Goal: Obtain resource: Download file/media

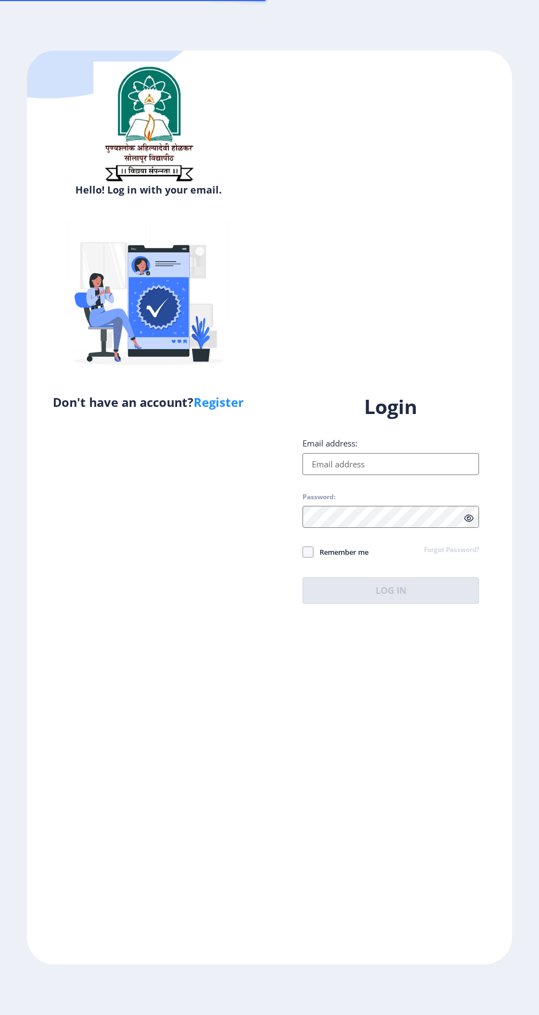
click at [393, 475] on input "Email address:" at bounding box center [390, 464] width 177 height 22
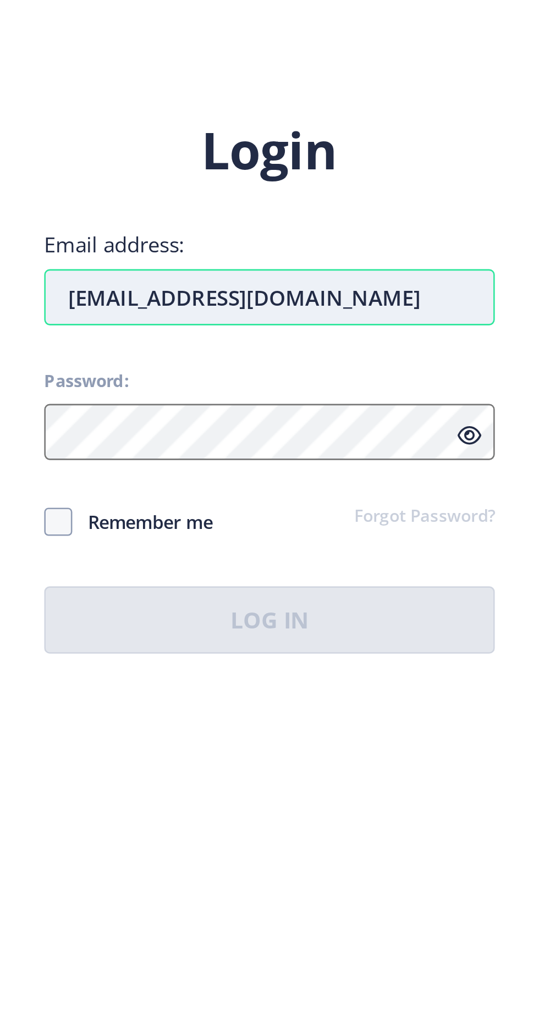
type input "[EMAIL_ADDRESS][DOMAIN_NAME]"
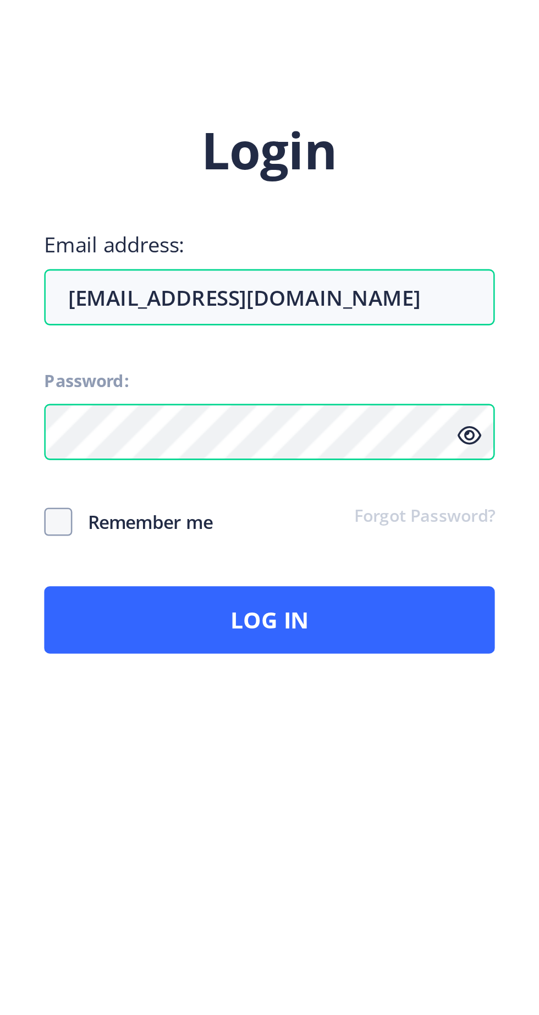
click at [361, 559] on span "Remember me" at bounding box center [340, 551] width 55 height 13
click at [303, 552] on input "Remember me" at bounding box center [302, 552] width 1 height 1
checkbox input "true"
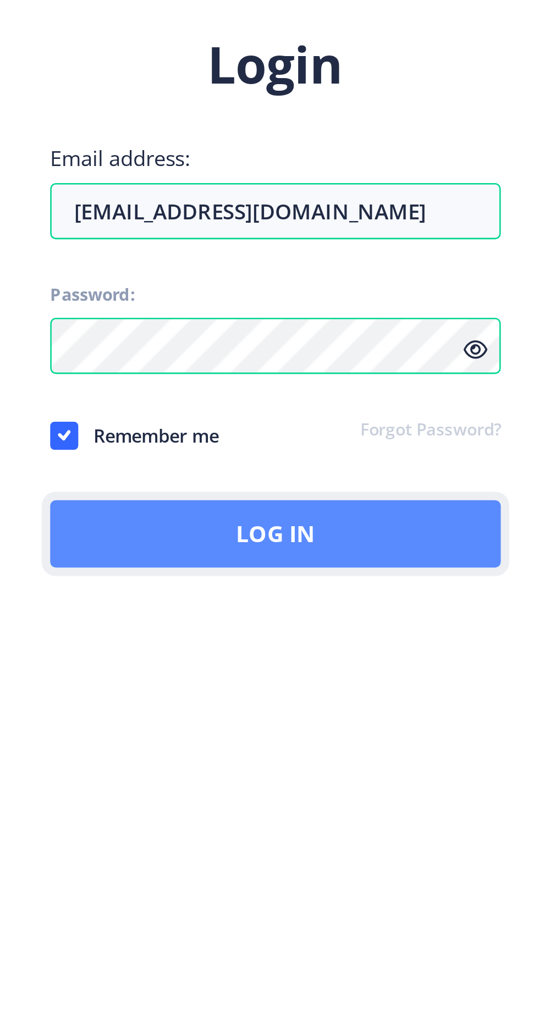
click at [479, 604] on button "Log In" at bounding box center [390, 590] width 177 height 26
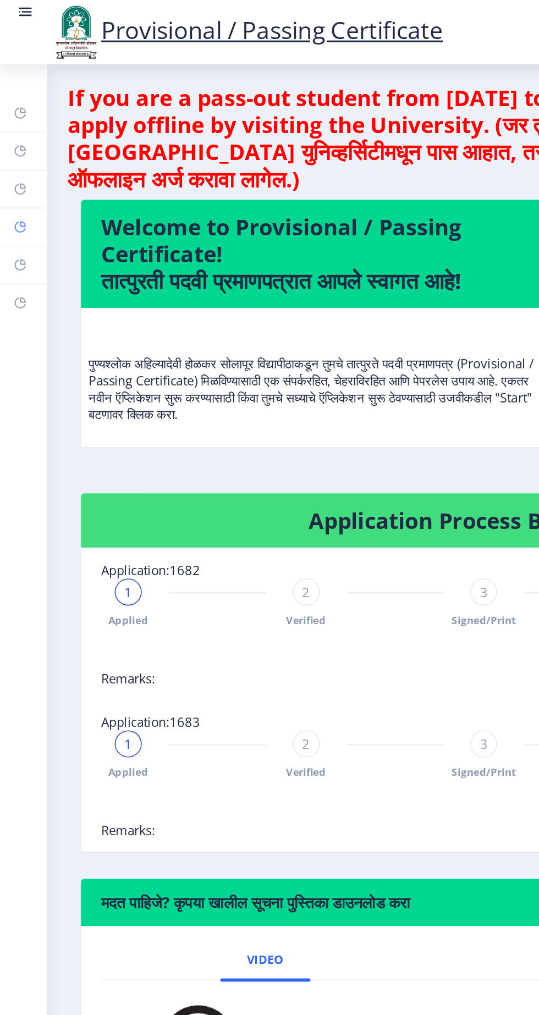
click at [18, 152] on rect at bounding box center [13, 148] width 9 height 9
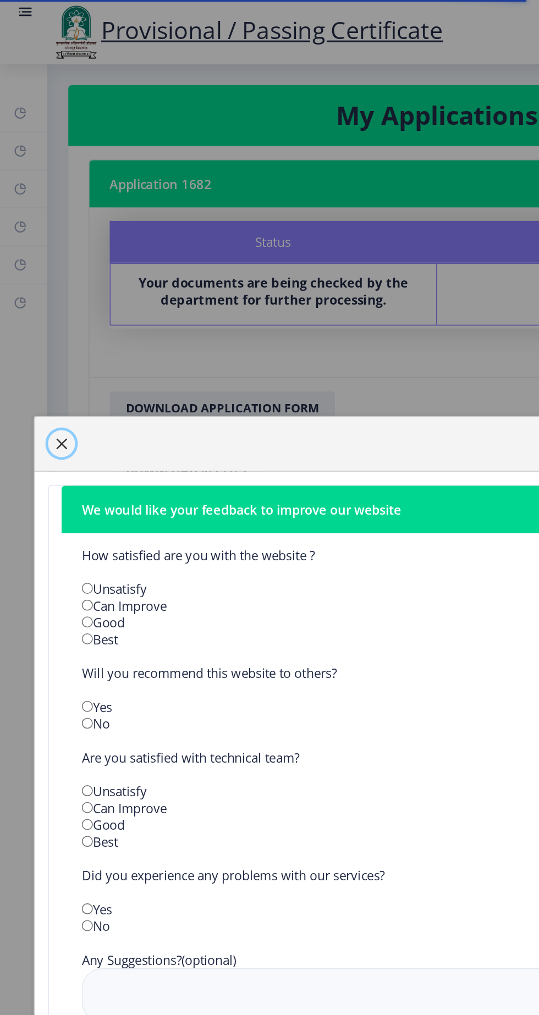
click at [45, 294] on span "button" at bounding box center [40, 289] width 9 height 9
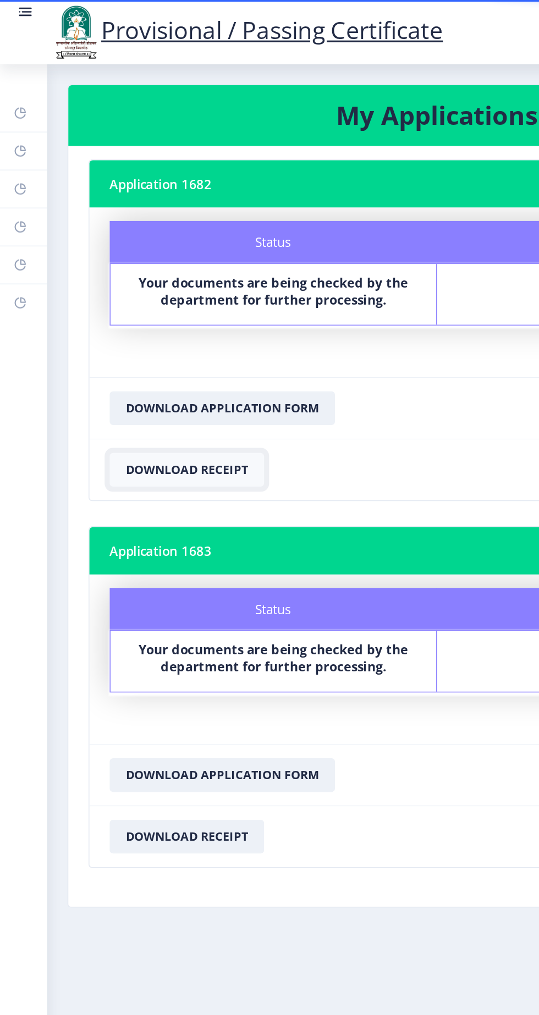
click at [118, 317] on button "Download Receipt" at bounding box center [121, 306] width 101 height 22
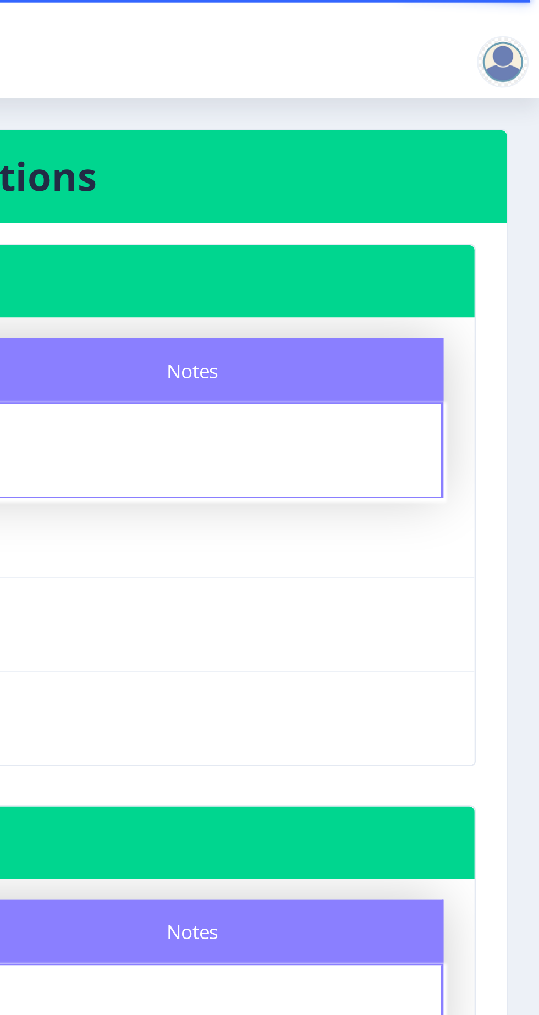
click at [526, 27] on div at bounding box center [523, 26] width 22 height 22
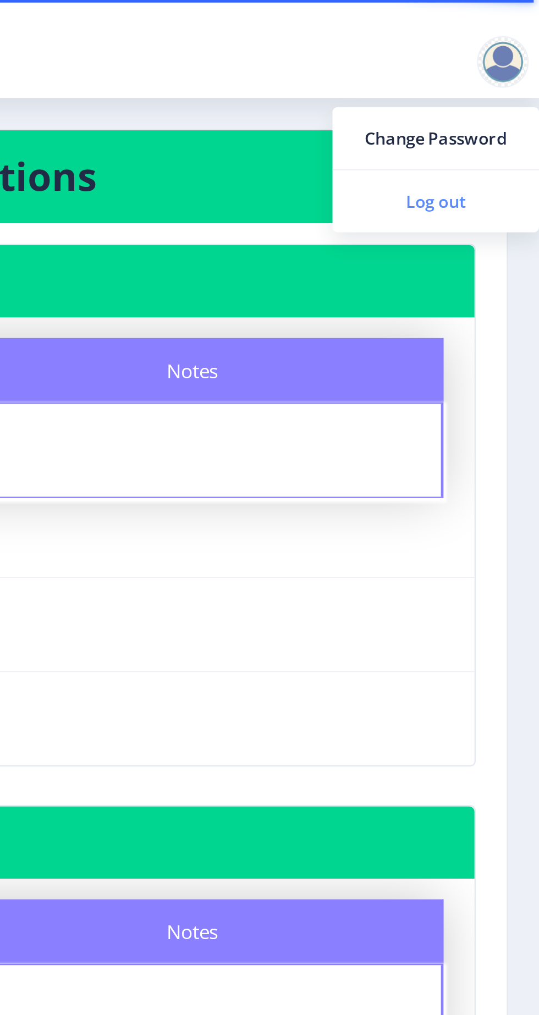
click at [508, 81] on span "Log out" at bounding box center [495, 85] width 70 height 13
